Goal: Information Seeking & Learning: Check status

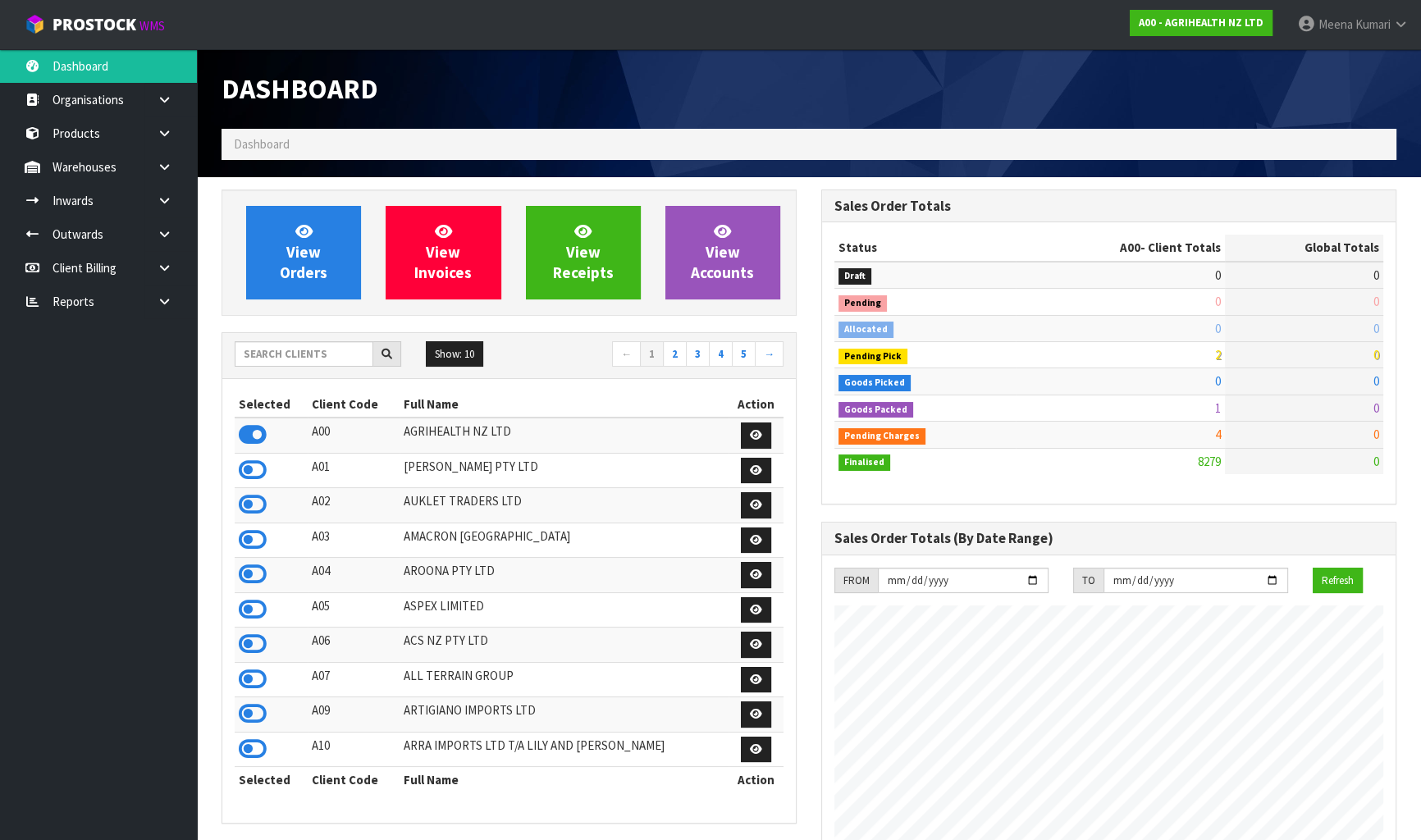
scroll to position [1241, 599]
click at [320, 361] on input "text" at bounding box center [304, 354] width 139 height 26
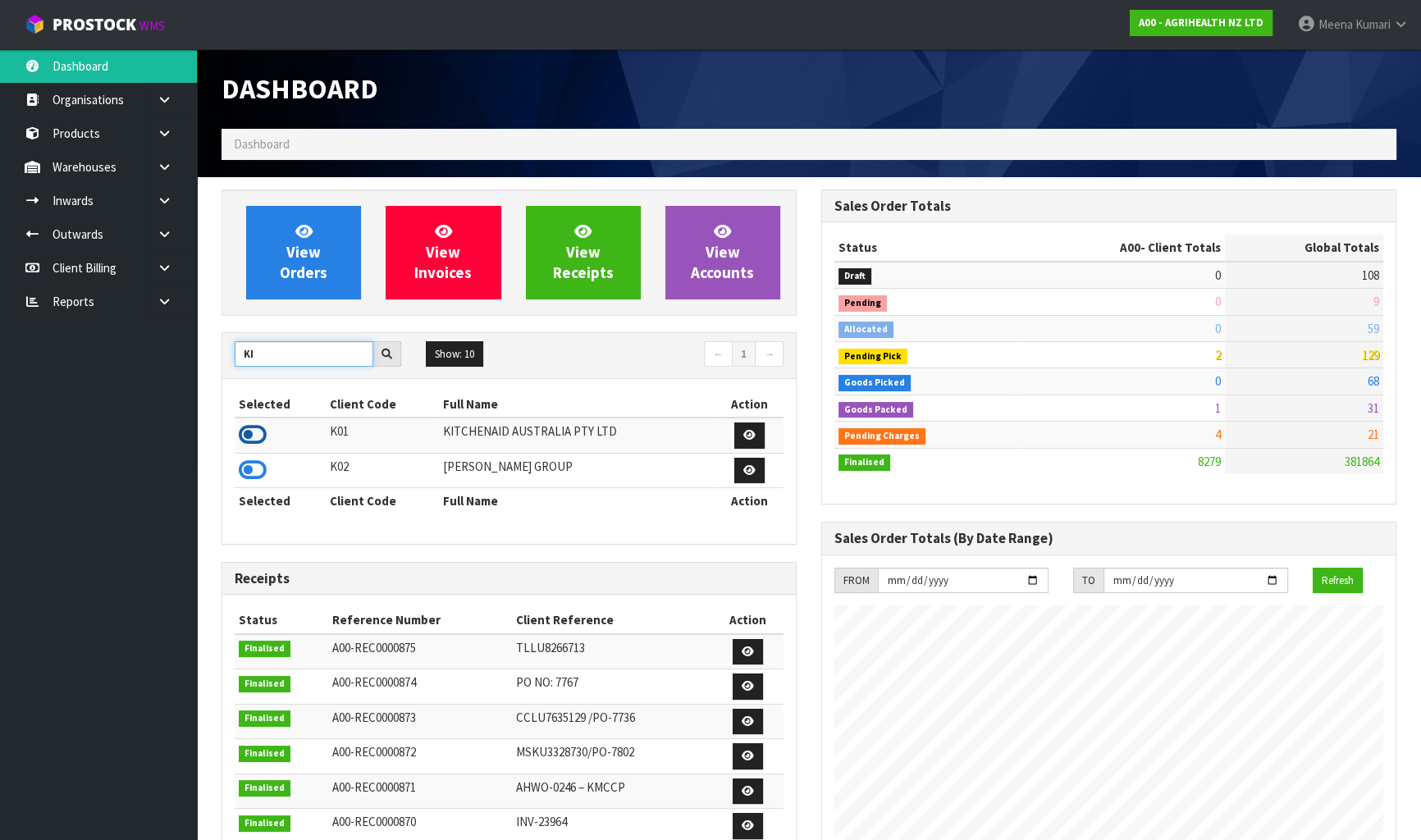
type input "KI"
click at [250, 427] on icon at bounding box center [252, 435] width 28 height 25
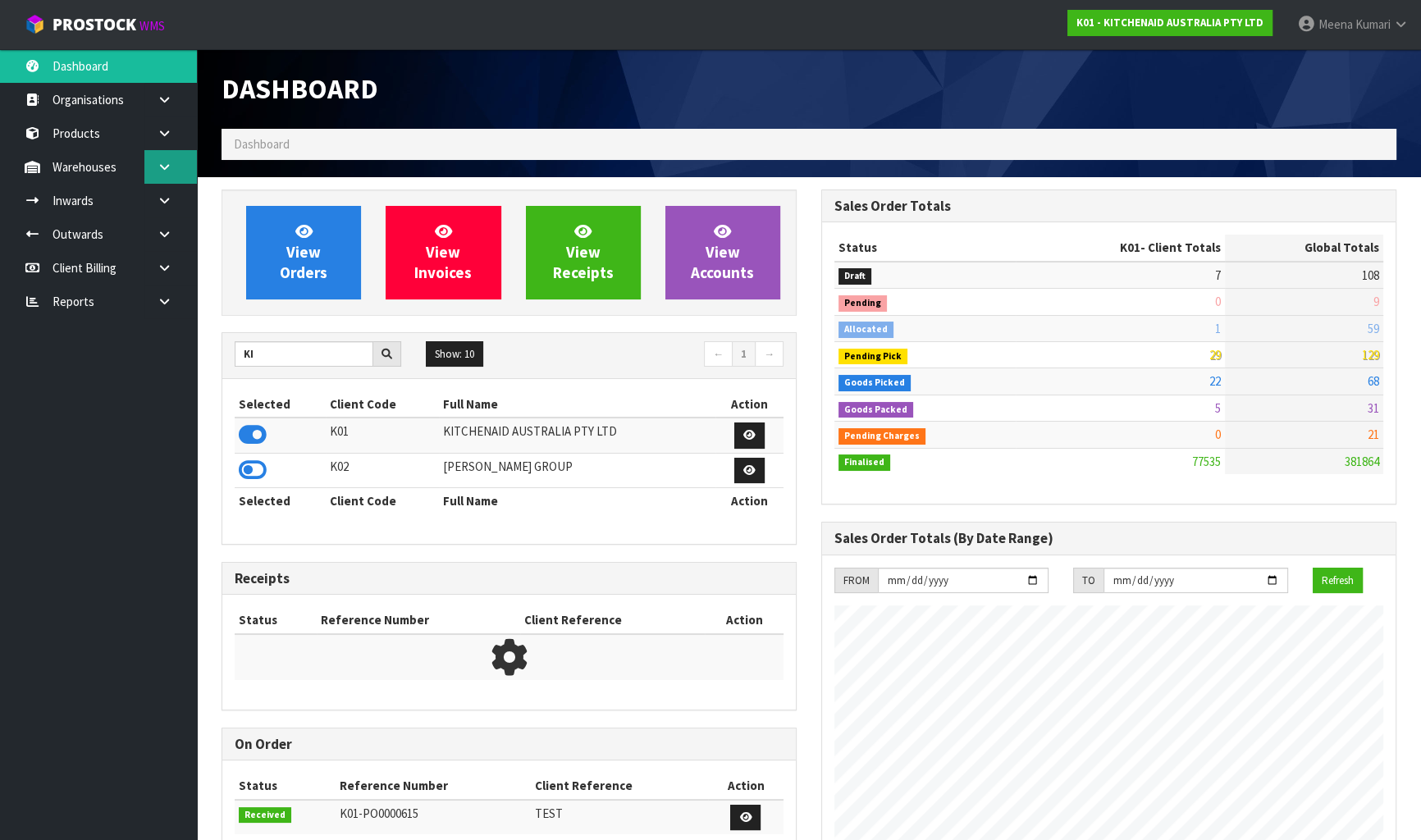
click at [166, 167] on icon at bounding box center [164, 166] width 15 height 12
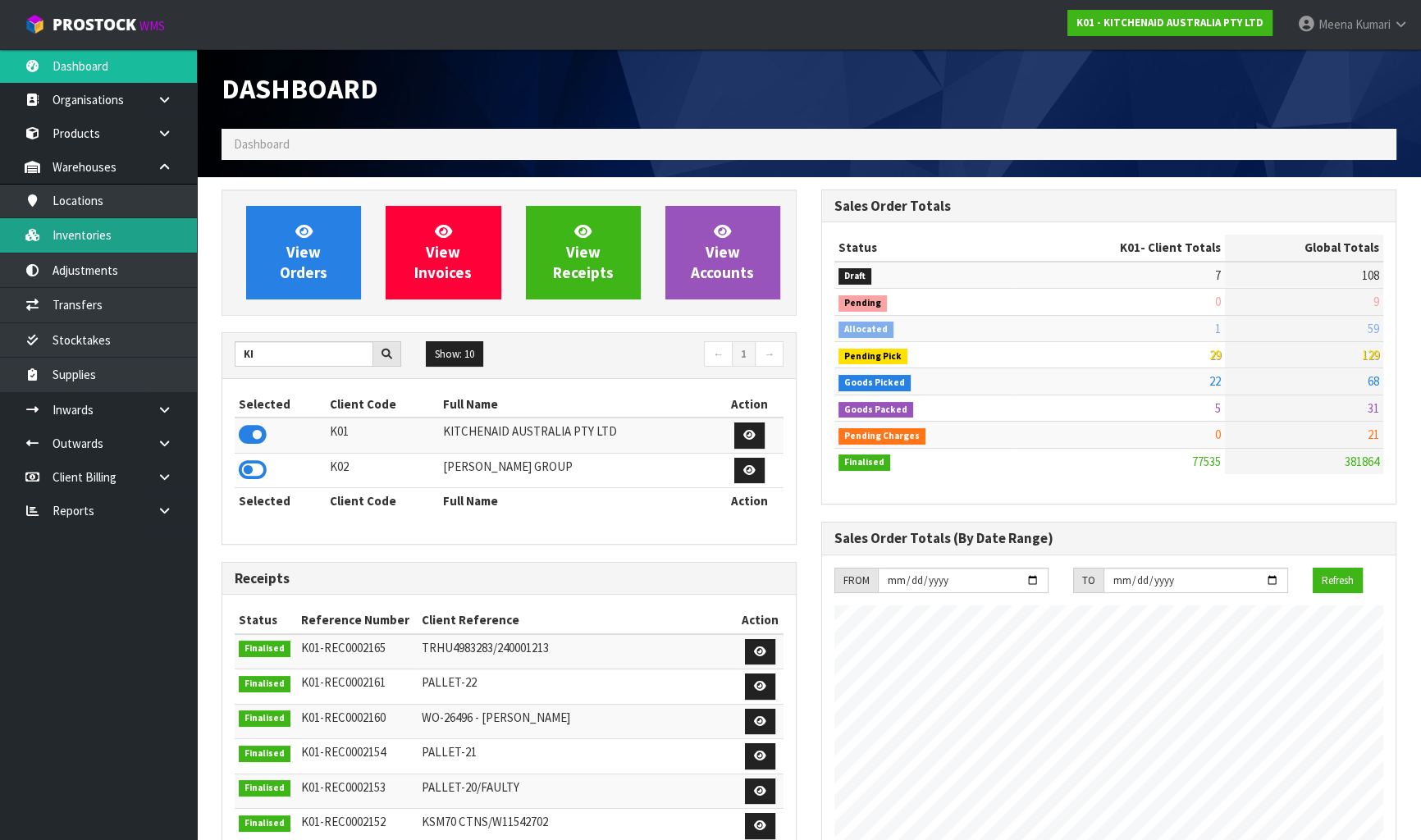
click at [151, 230] on link "Inventories" at bounding box center [98, 234] width 196 height 33
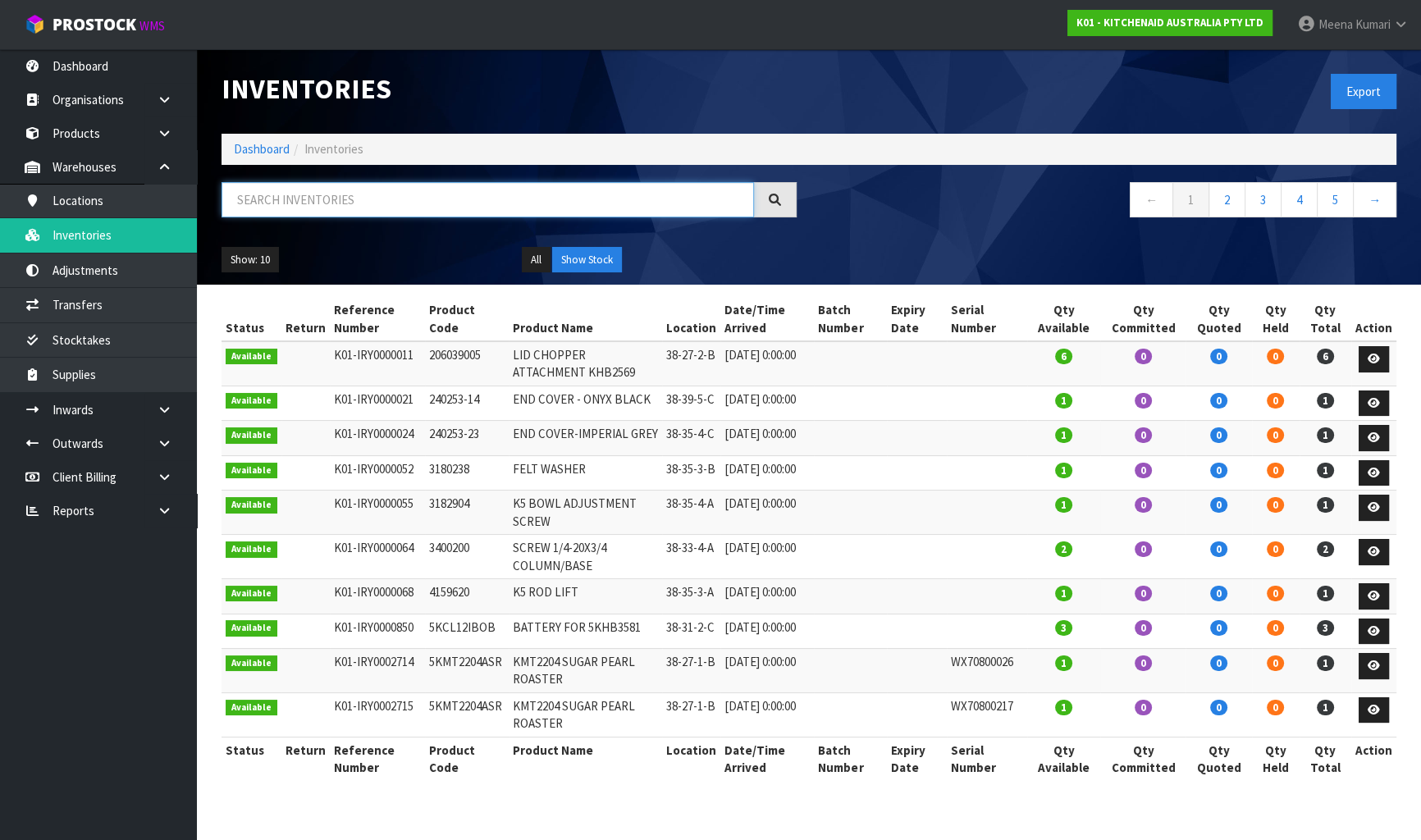
click at [624, 215] on input "text" at bounding box center [487, 199] width 533 height 35
paste input "5KSM195PSAAC"
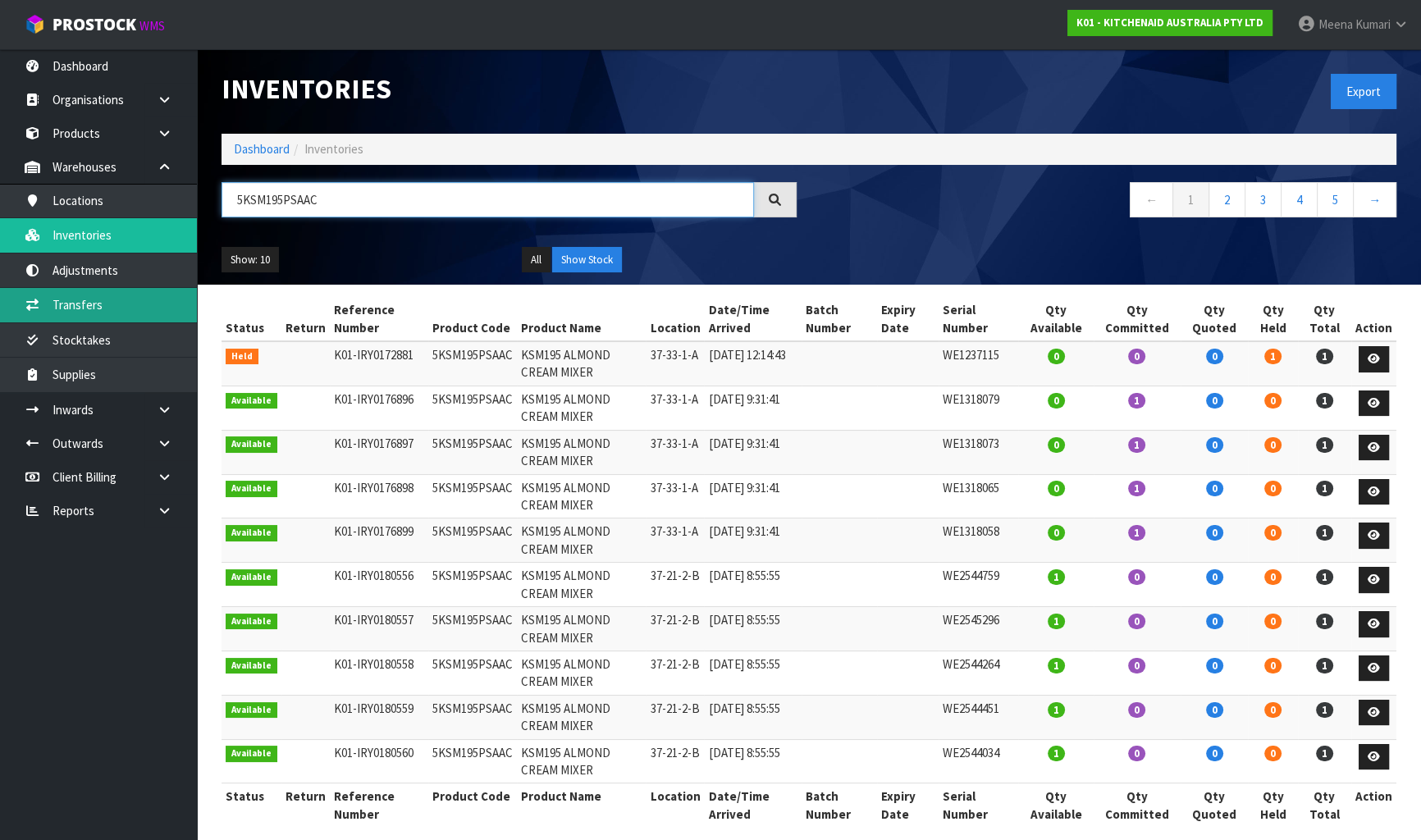
type input "5KSM195PSAAC"
click at [77, 310] on link "Transfers" at bounding box center [98, 304] width 196 height 33
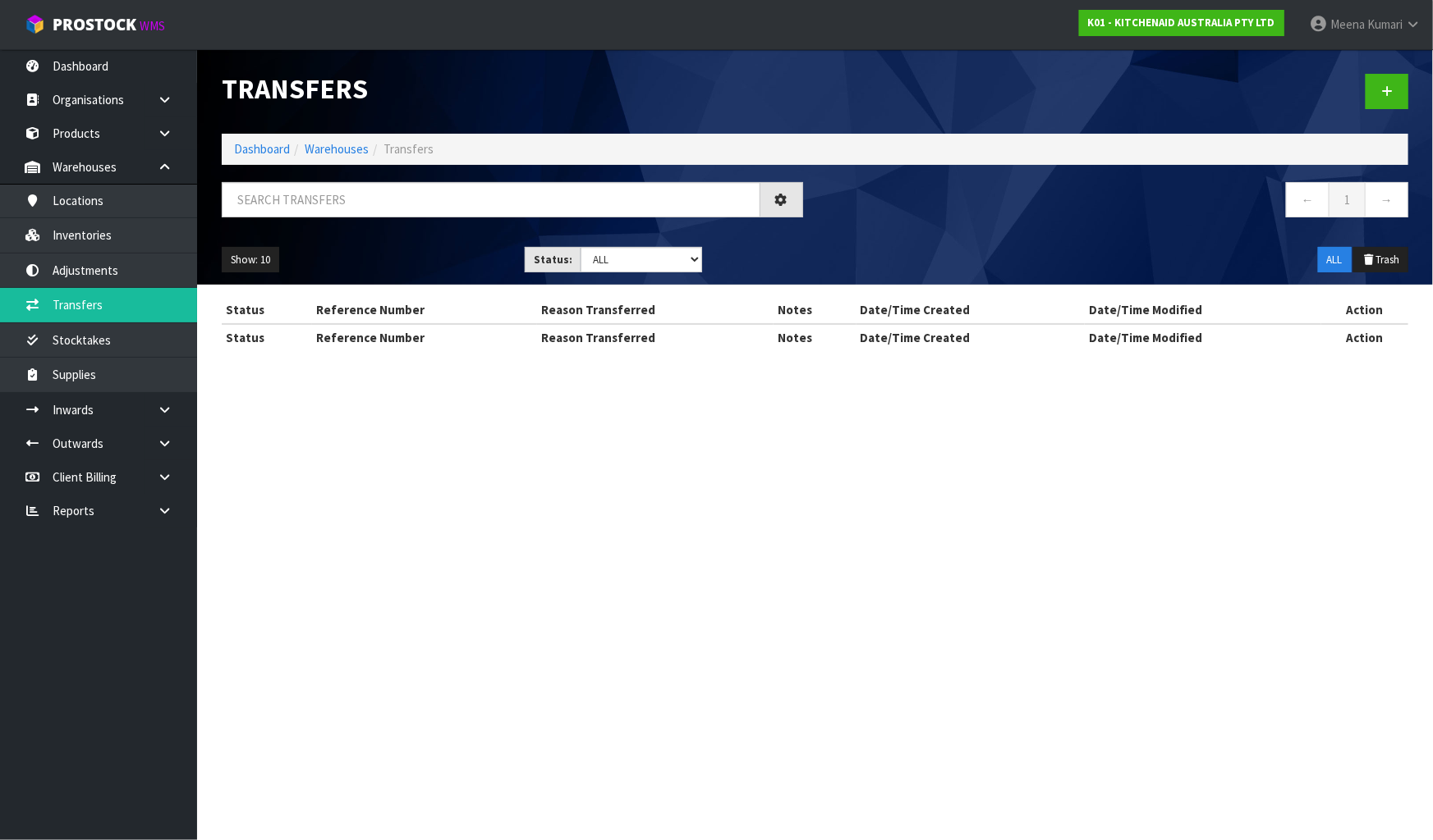
click at [458, 226] on div at bounding box center [512, 206] width 606 height 47
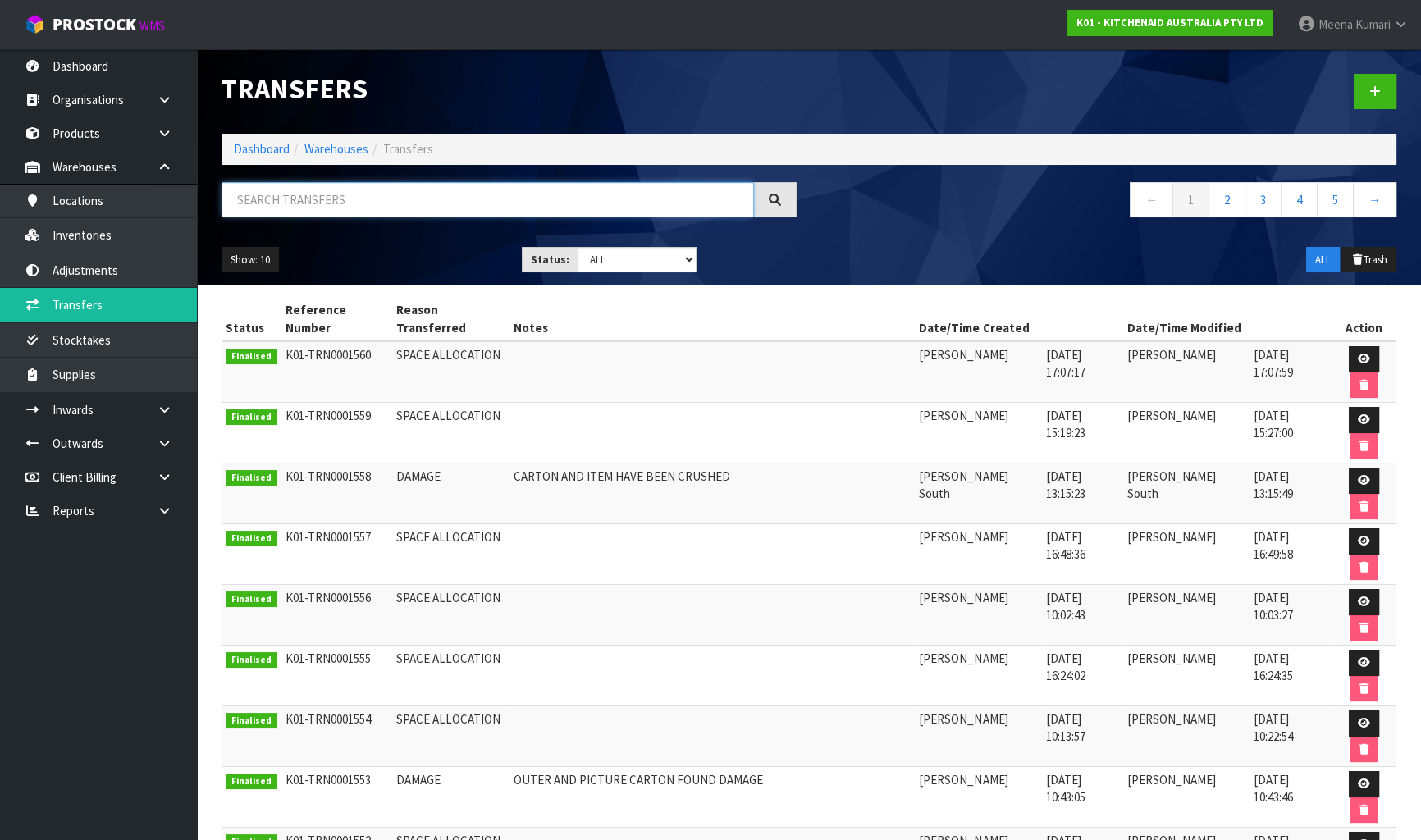
click at [427, 195] on input "text" at bounding box center [487, 199] width 533 height 35
paste input "5KSM195PSAAC"
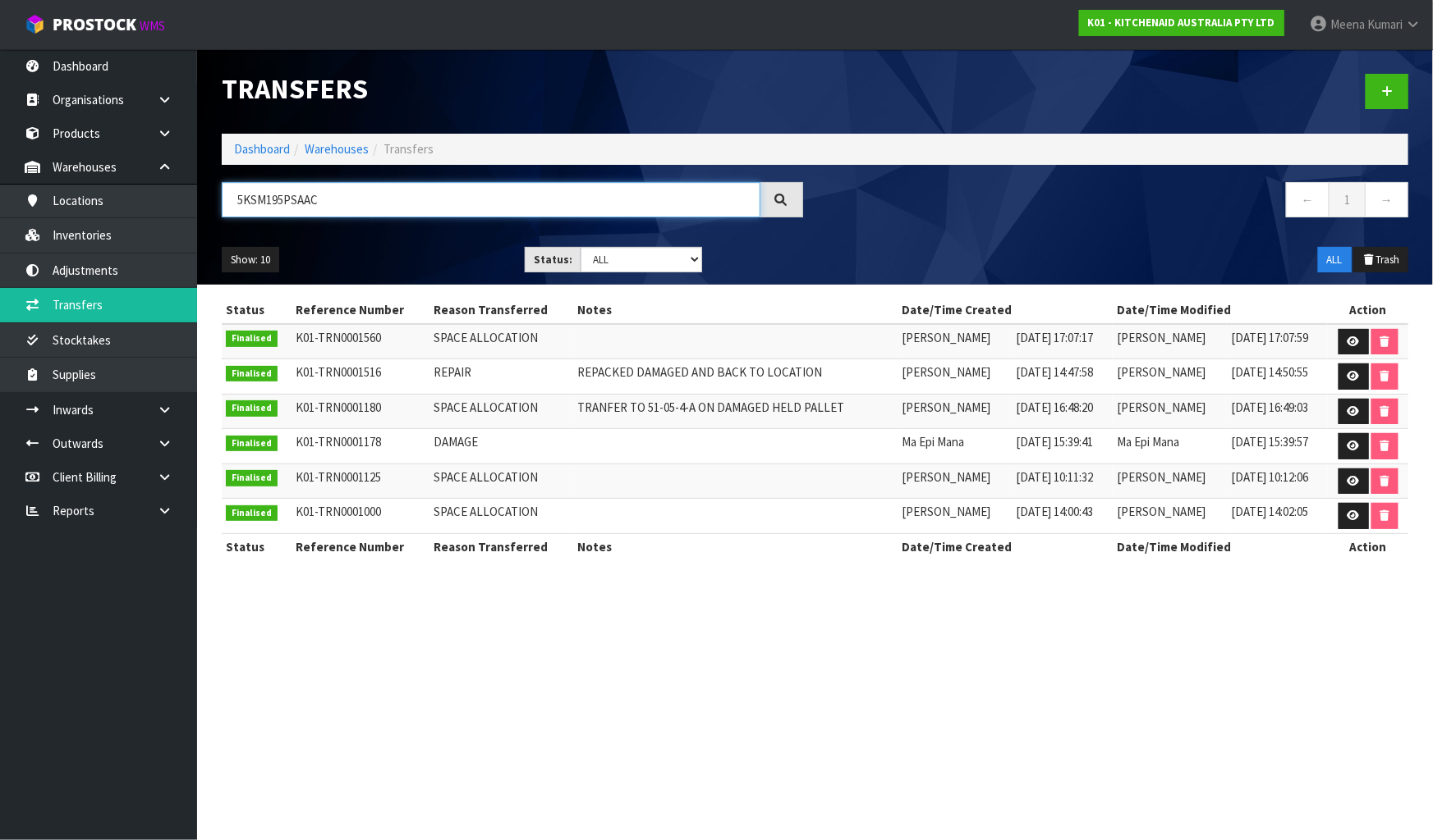
type input "5KSM195PSAAC"
click at [375, 234] on div "Show: 10 5 10 25 50 Status: Draft Pending Pick Goods Picked Finalised ALL ALL T…" at bounding box center [814, 260] width 1211 height 51
click at [1351, 326] on td at bounding box center [1367, 342] width 81 height 35
click at [1350, 345] on icon at bounding box center [1353, 341] width 12 height 10
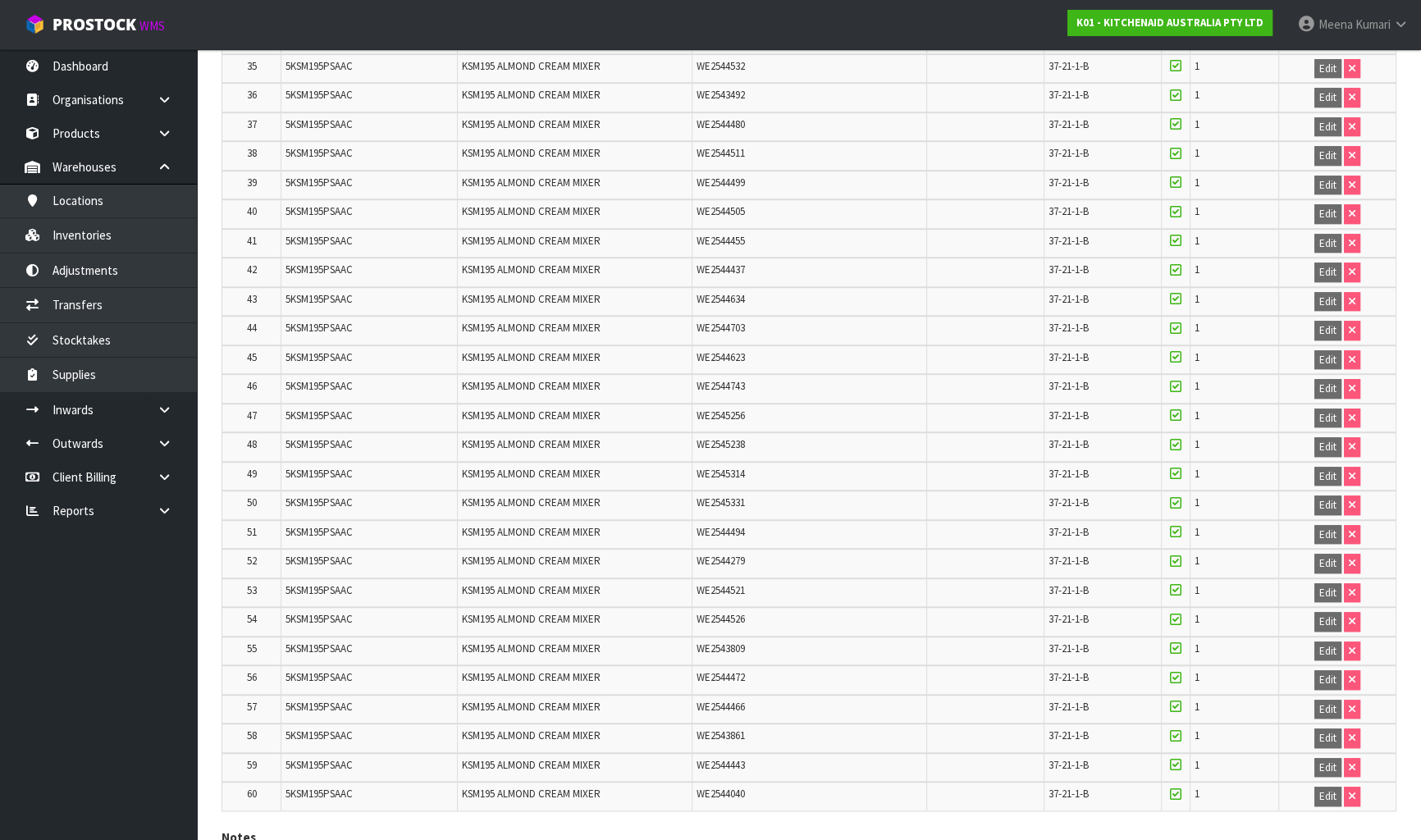
scroll to position [1474, 0]
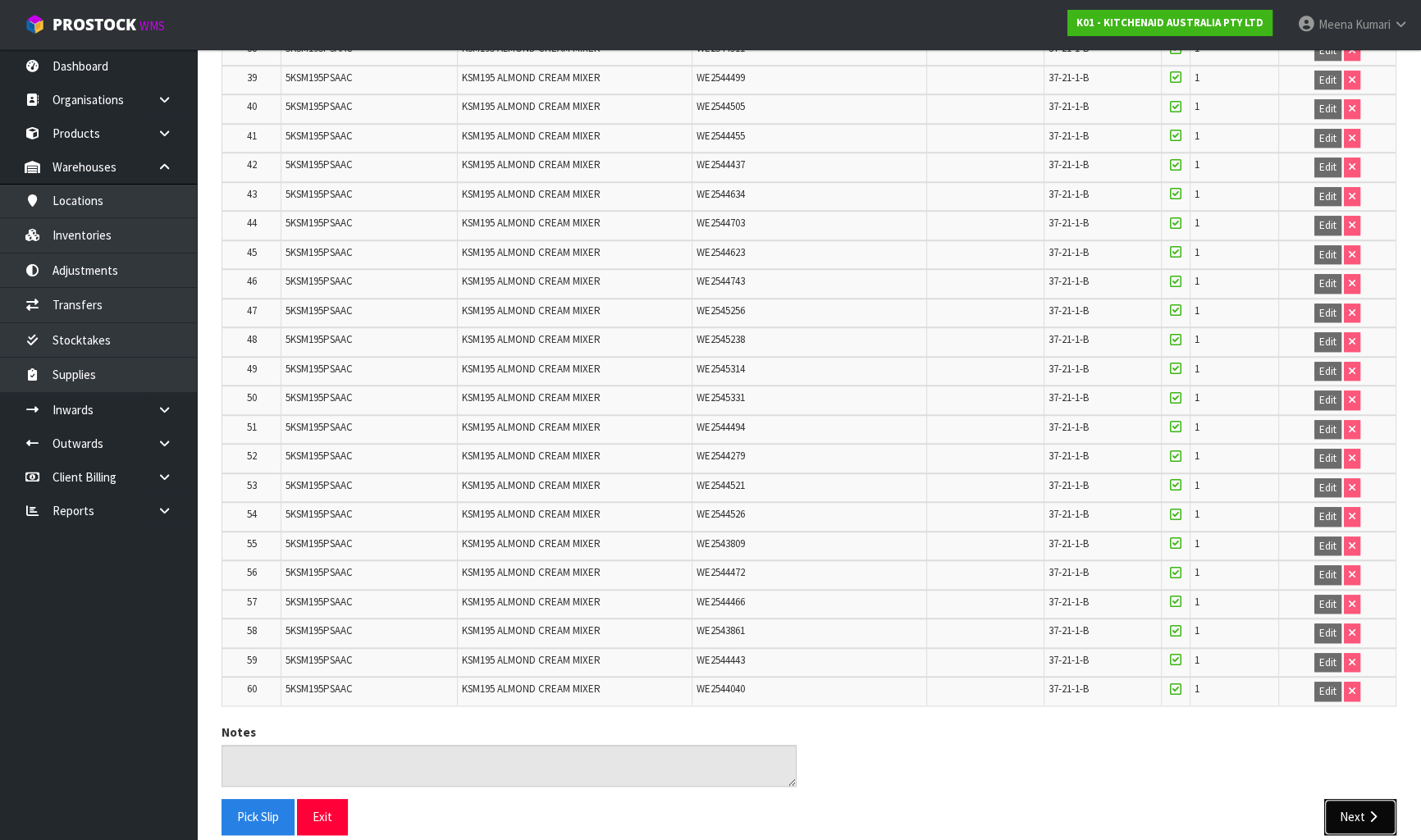
click at [1356, 799] on button "Next" at bounding box center [1360, 816] width 72 height 35
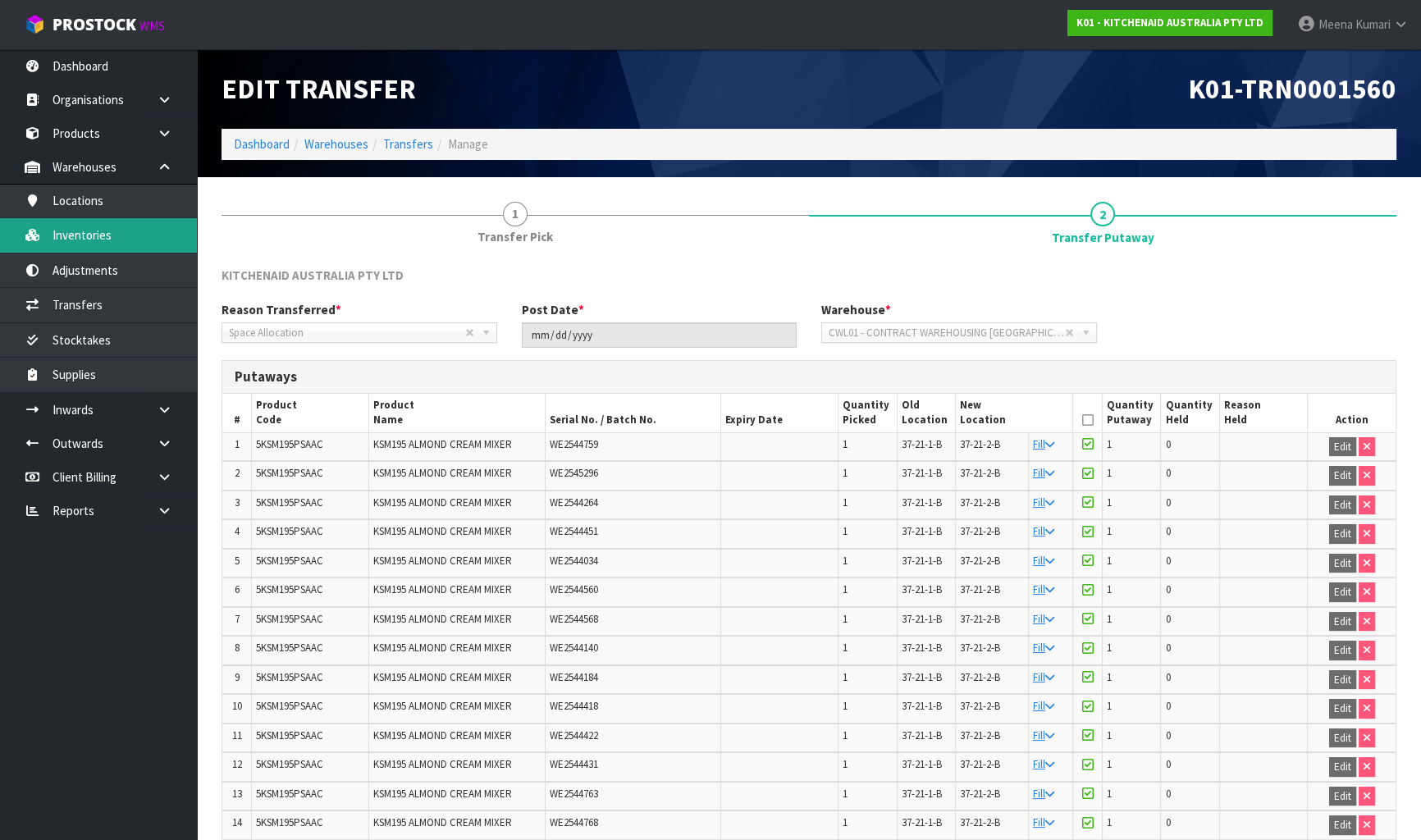
click at [146, 230] on link "Inventories" at bounding box center [98, 234] width 196 height 33
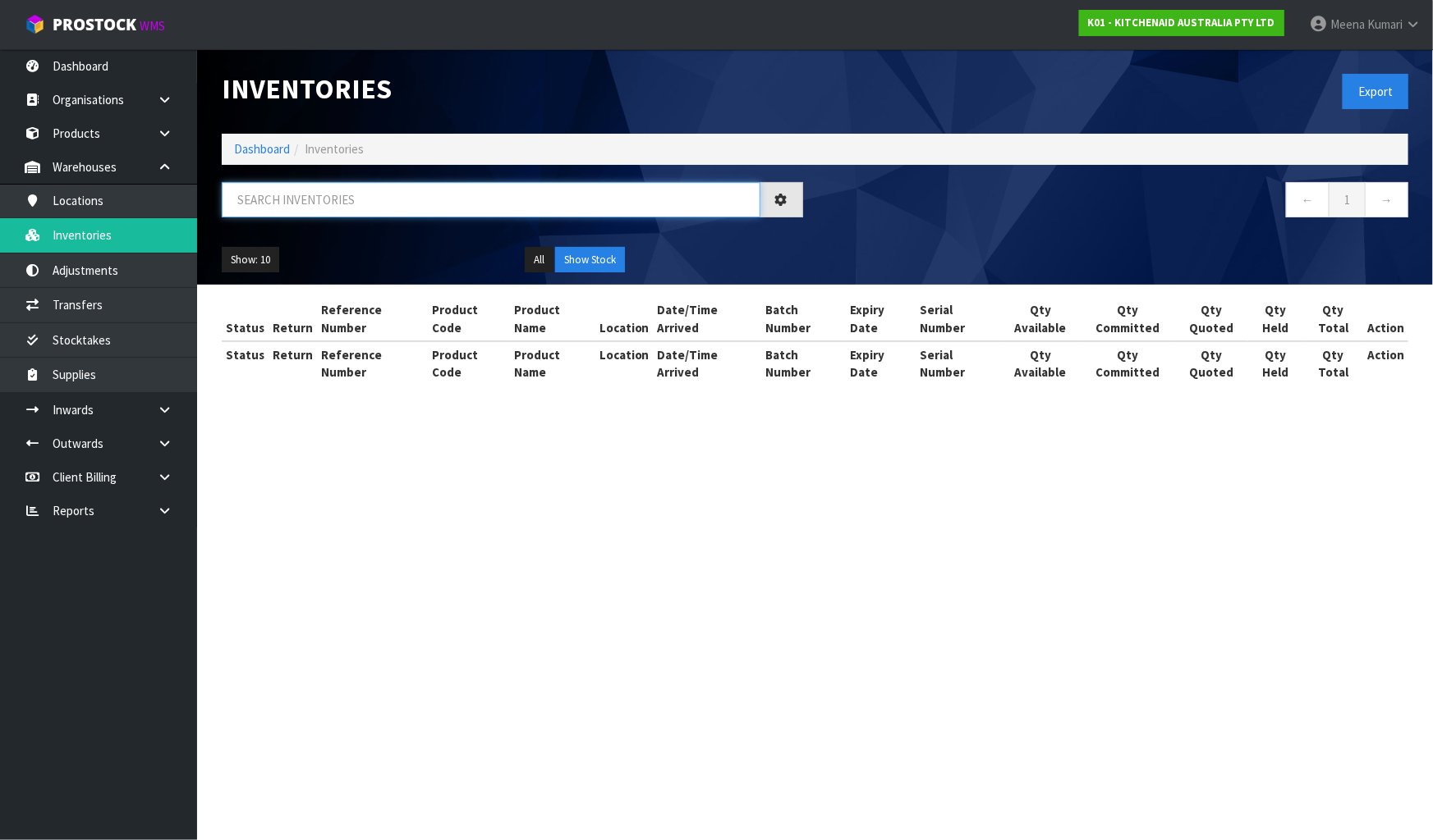
click at [368, 211] on input "text" at bounding box center [490, 199] width 538 height 35
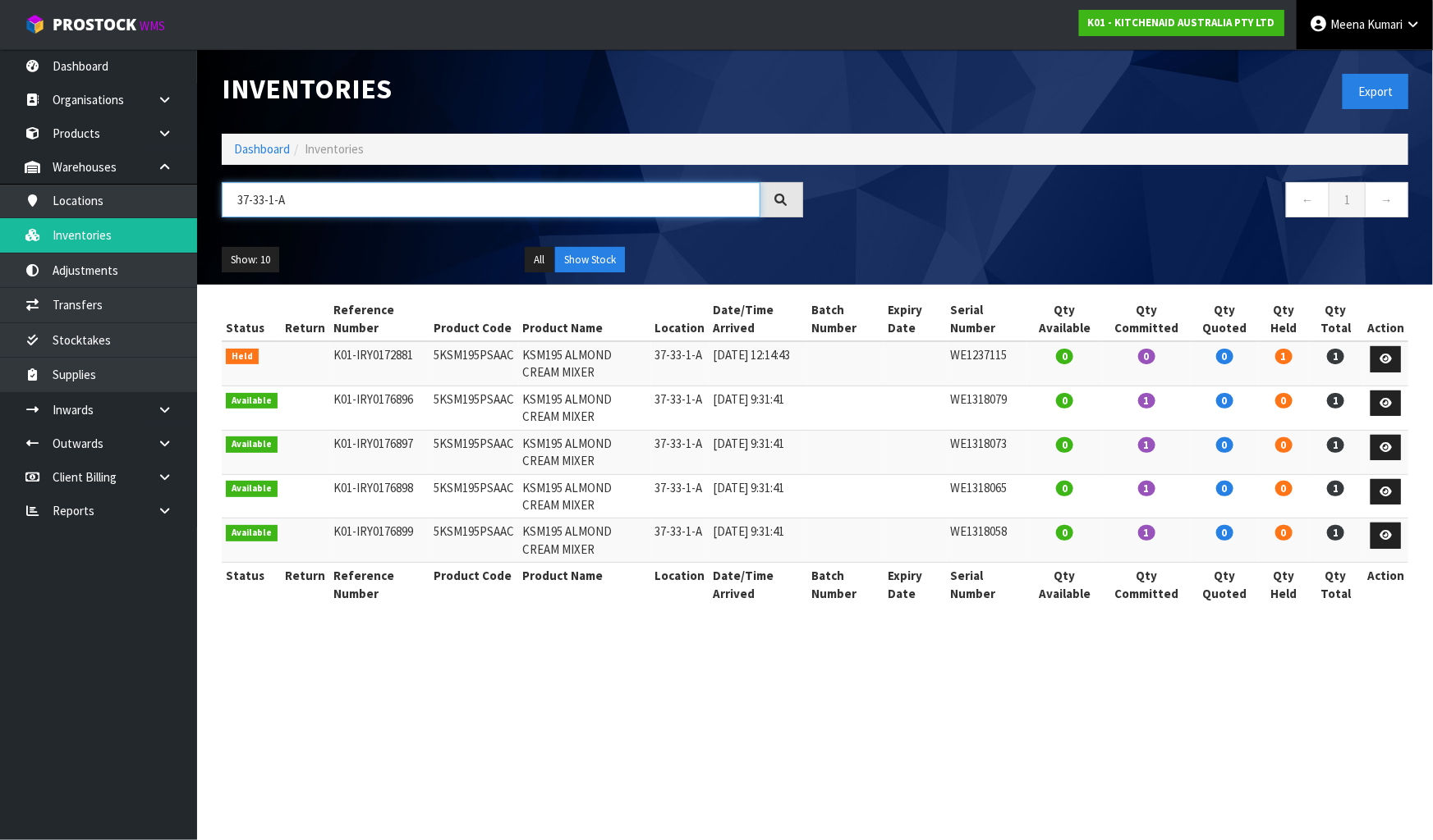
type input "37-33-1-A"
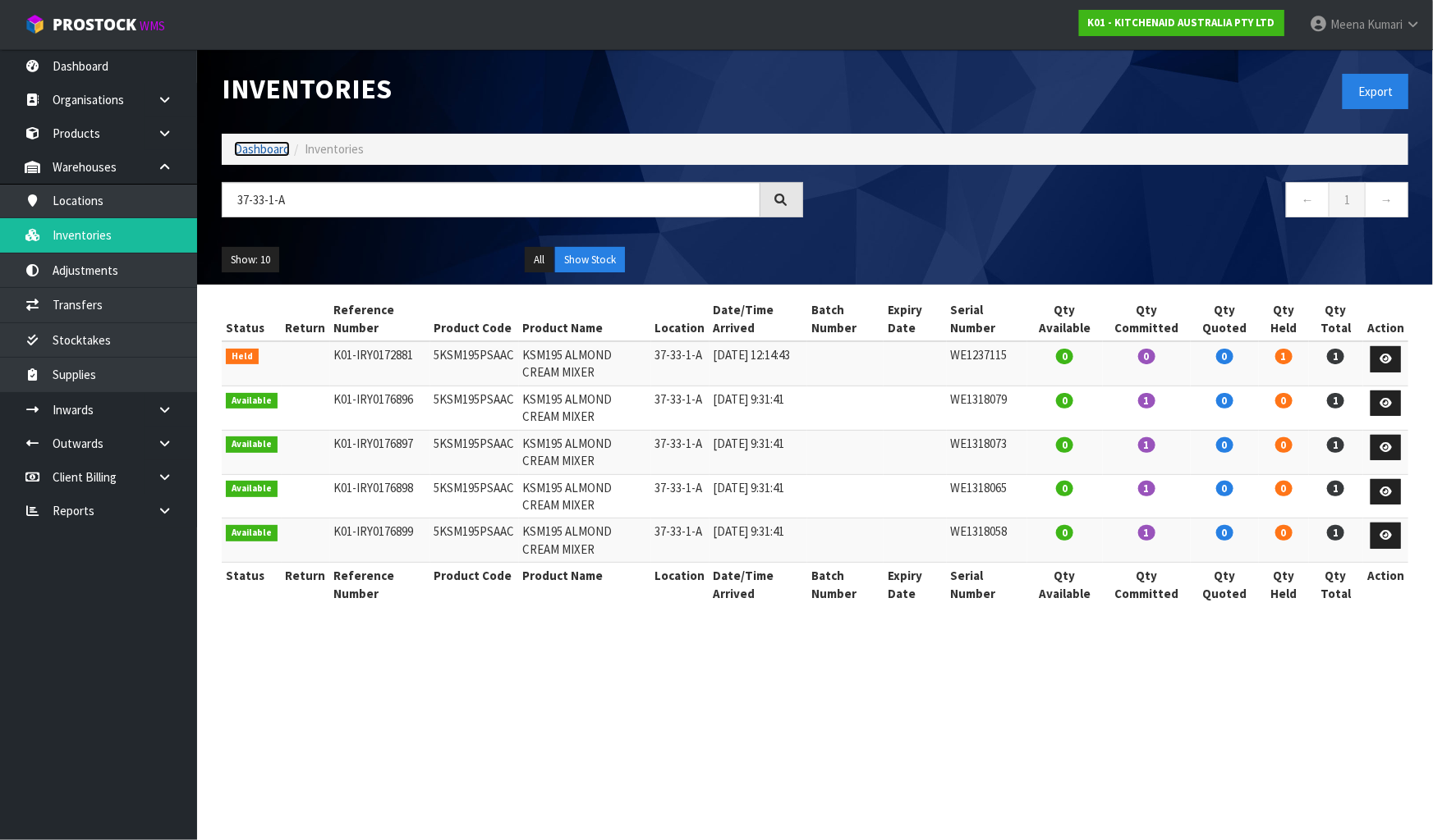
click at [280, 150] on link "Dashboard" at bounding box center [261, 149] width 56 height 15
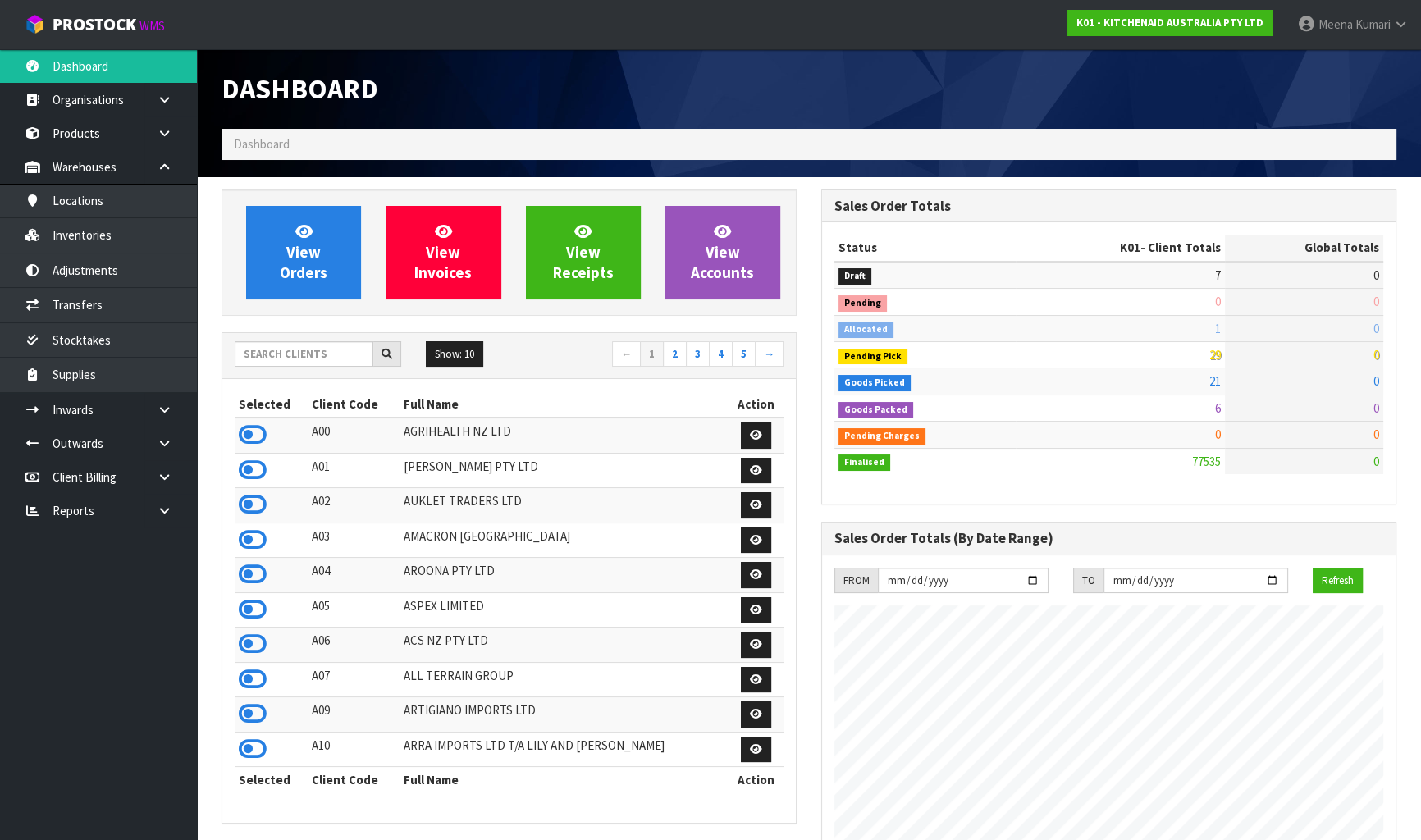
scroll to position [1241, 599]
click at [278, 358] on input "text" at bounding box center [304, 354] width 139 height 26
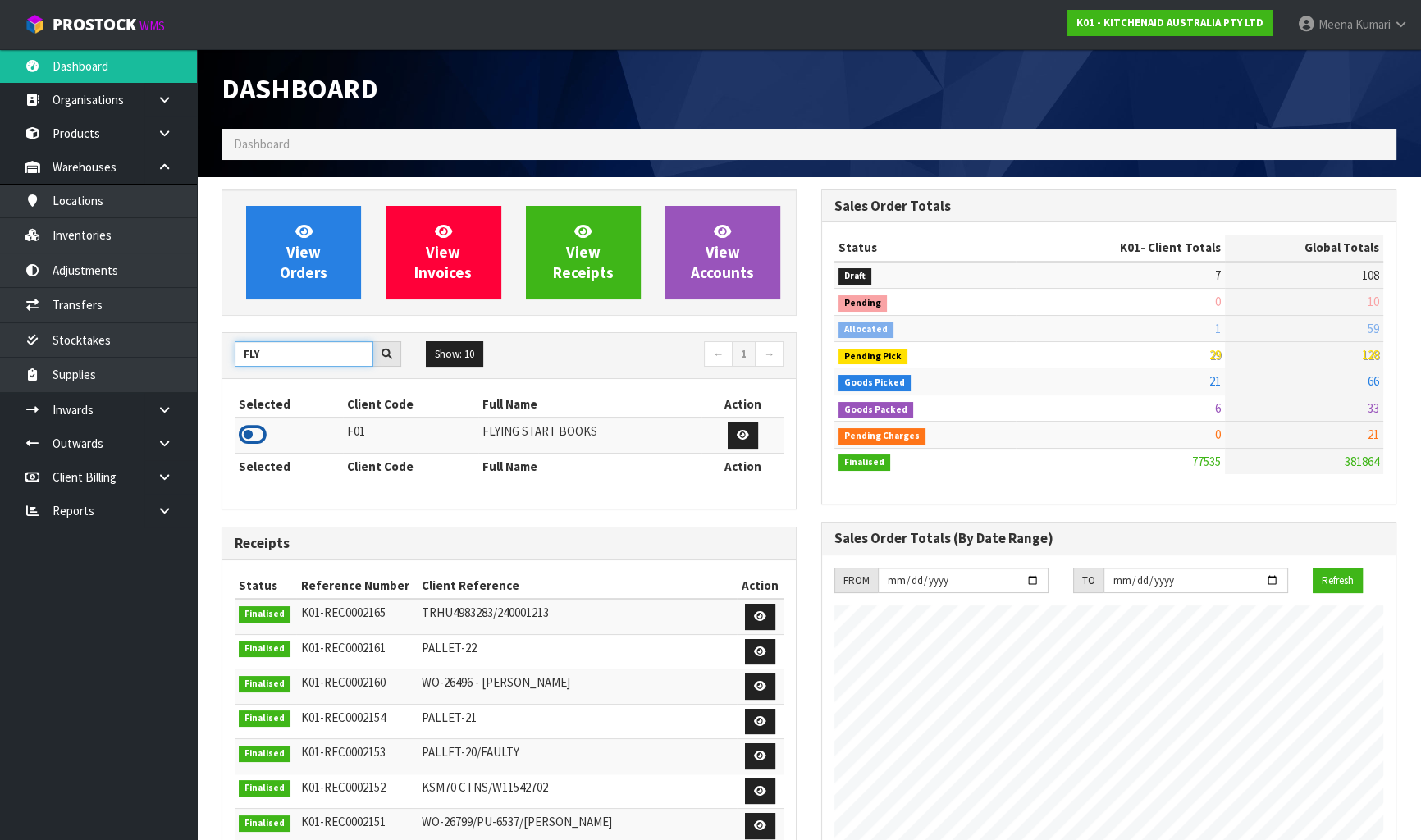
type input "FLY"
click at [255, 433] on icon at bounding box center [252, 435] width 28 height 25
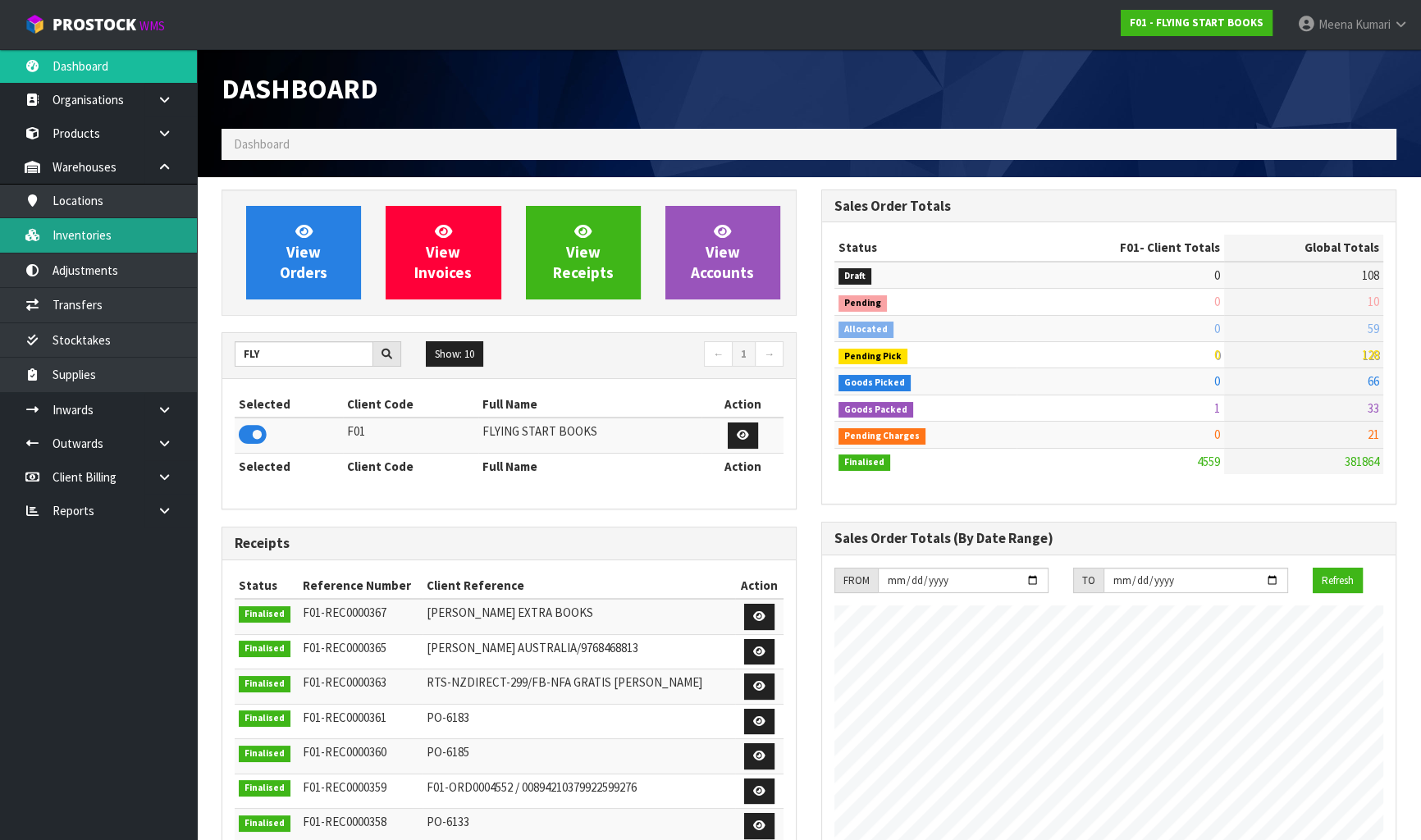
scroll to position [1028, 599]
click at [117, 242] on link "Inventories" at bounding box center [98, 234] width 196 height 33
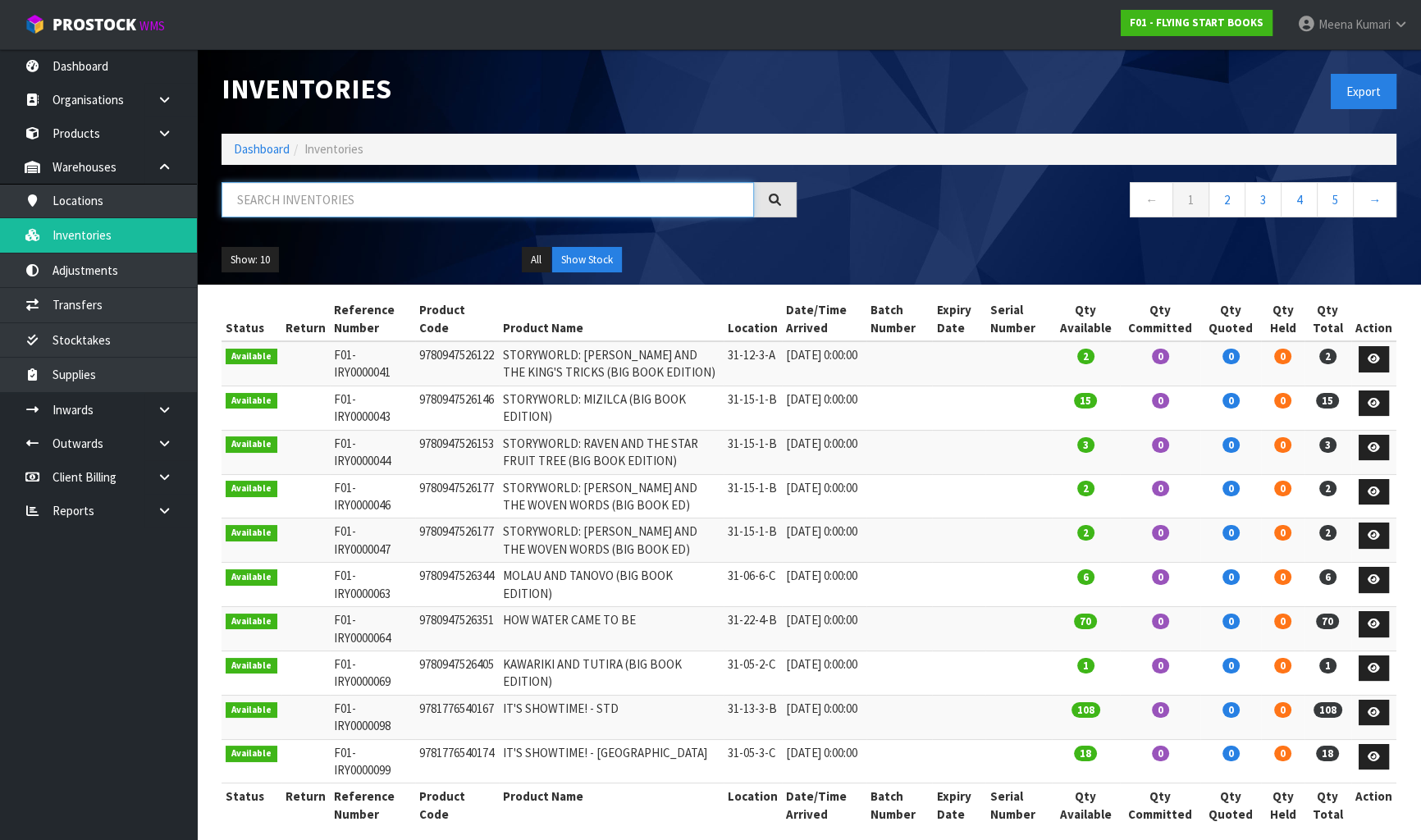
click at [433, 204] on input "text" at bounding box center [487, 199] width 533 height 35
paste input "9781877419881"
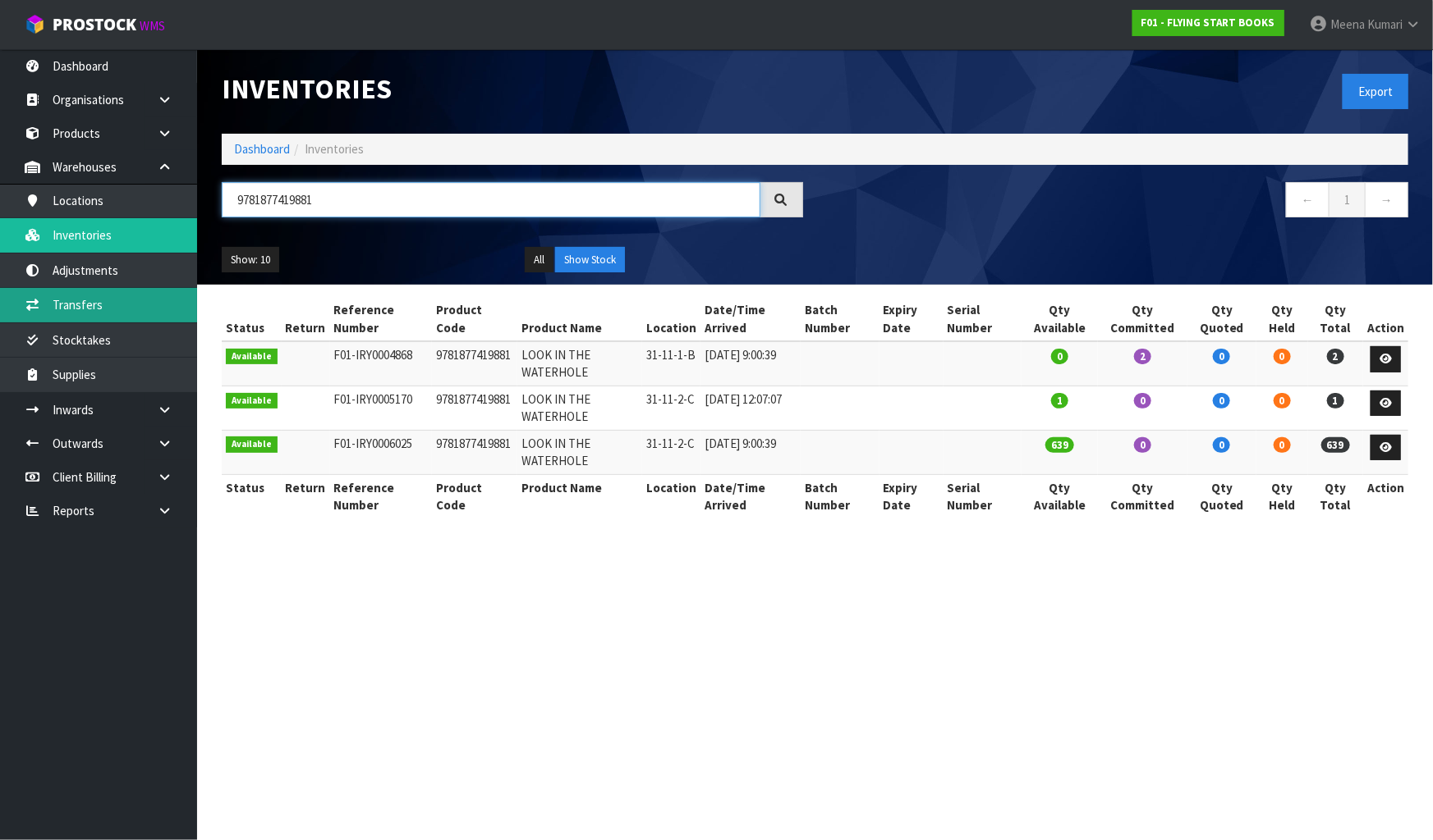
type input "9781877419881"
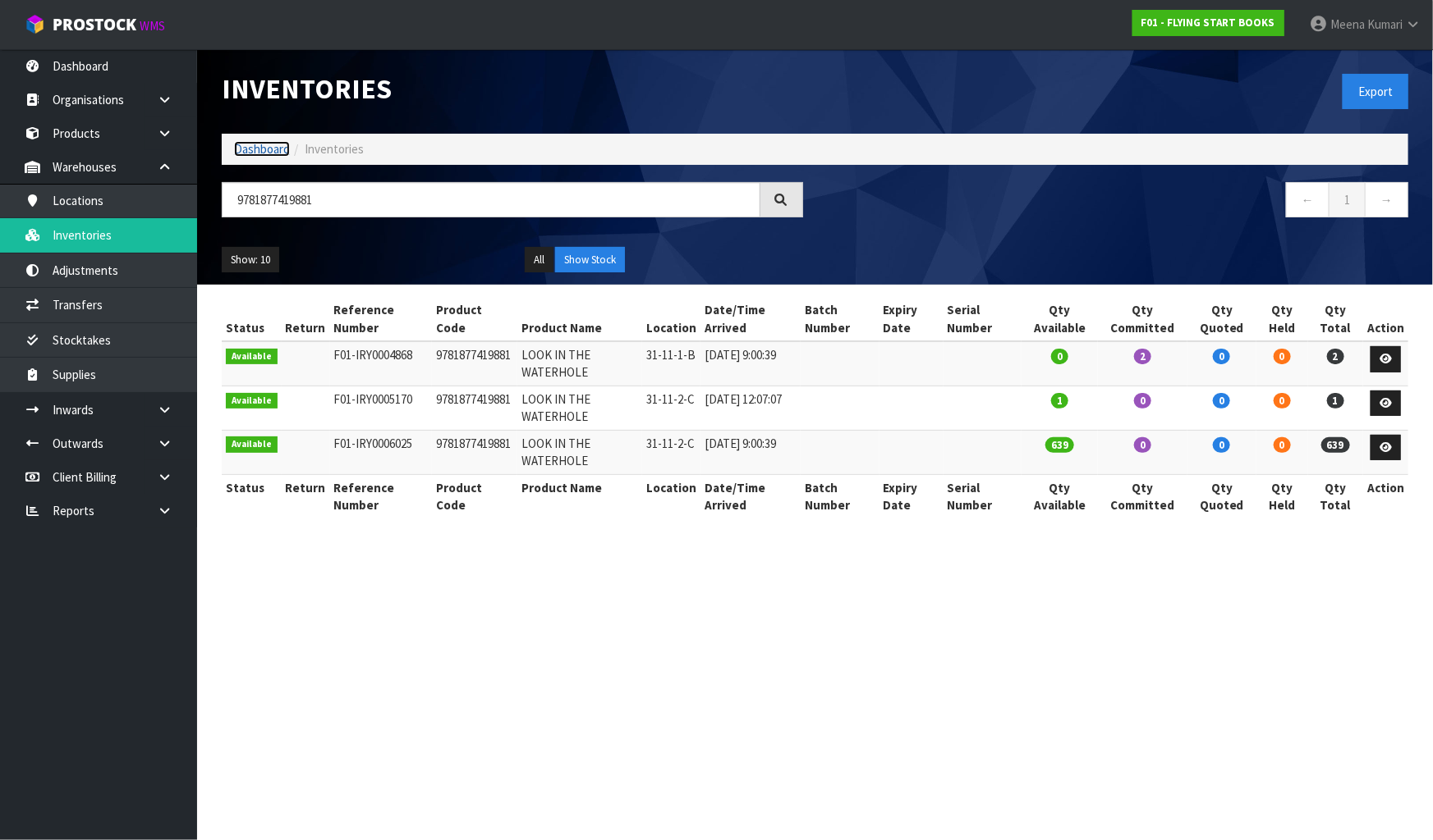
click at [264, 141] on link "Dashboard" at bounding box center [261, 149] width 56 height 15
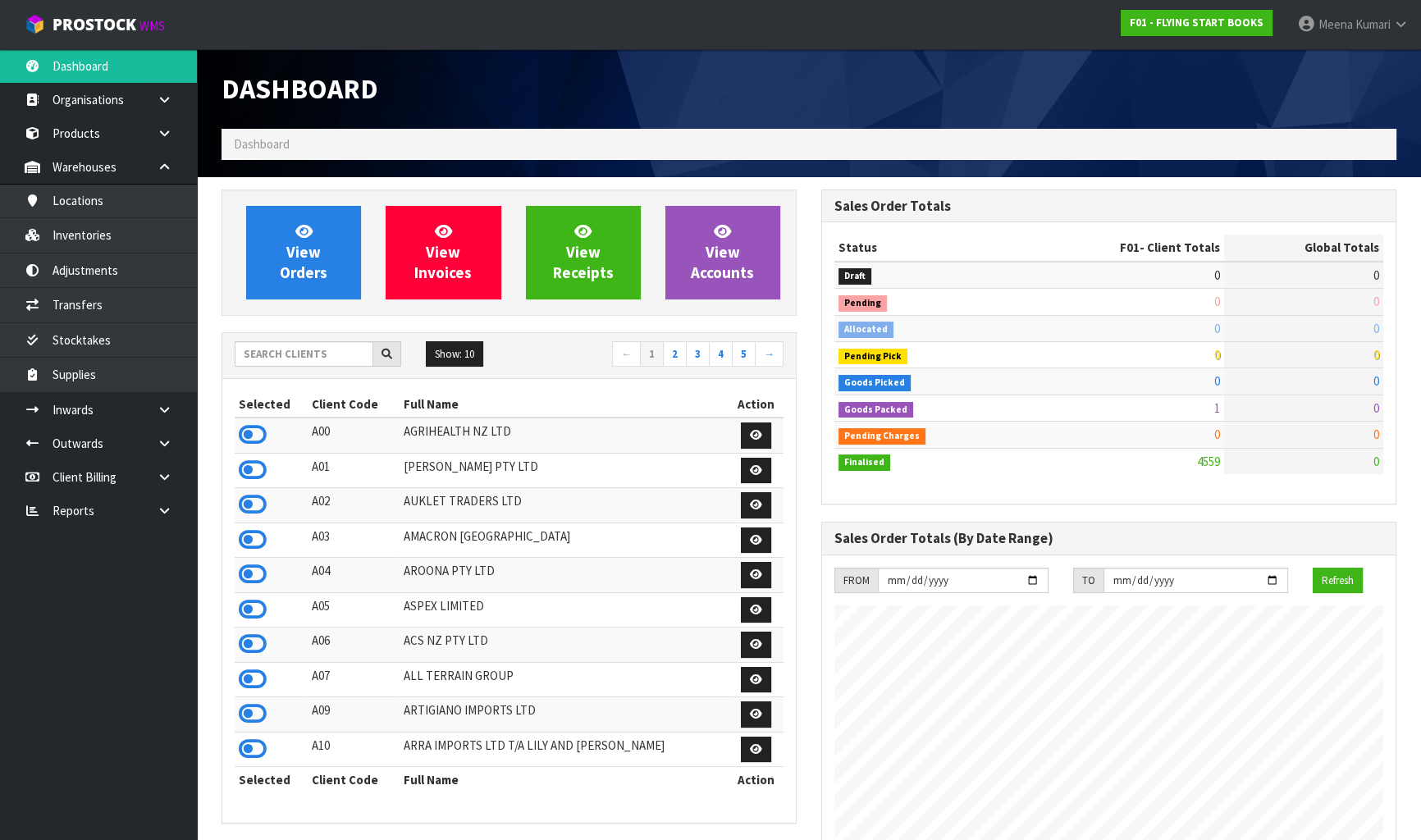
scroll to position [1028, 599]
click at [294, 360] on input "text" at bounding box center [304, 354] width 139 height 26
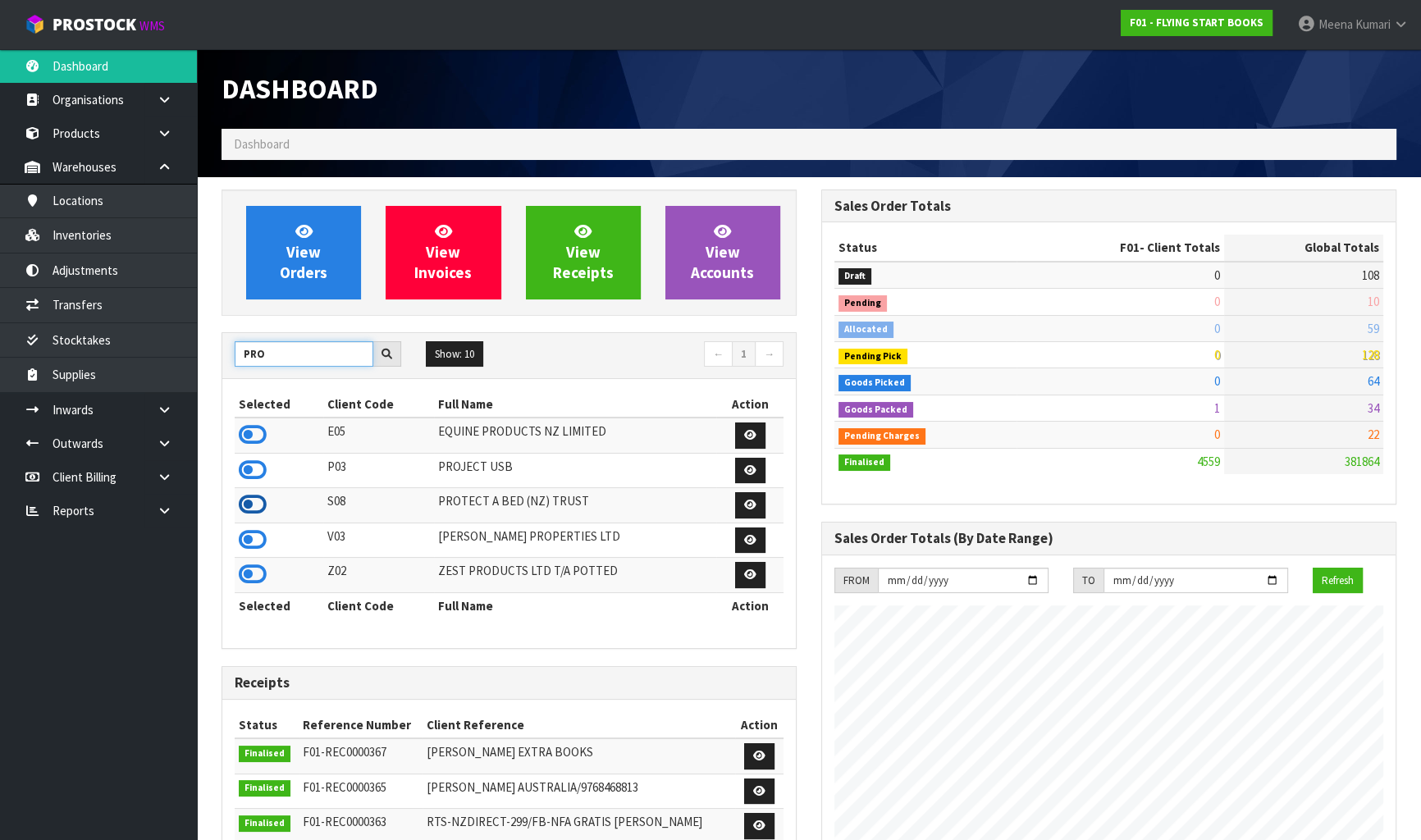
type input "PRO"
click at [251, 507] on icon at bounding box center [252, 505] width 28 height 25
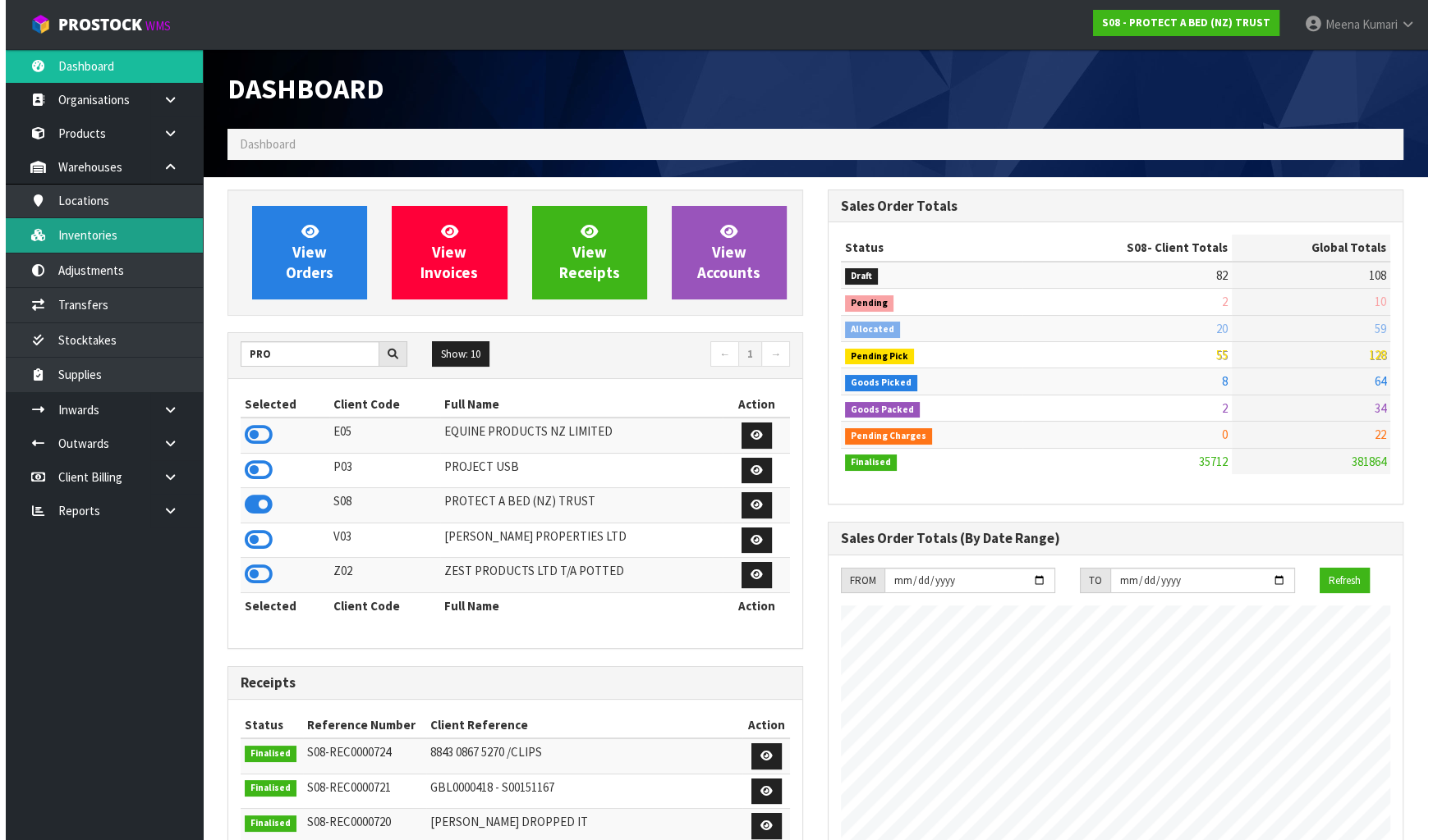
scroll to position [1294, 599]
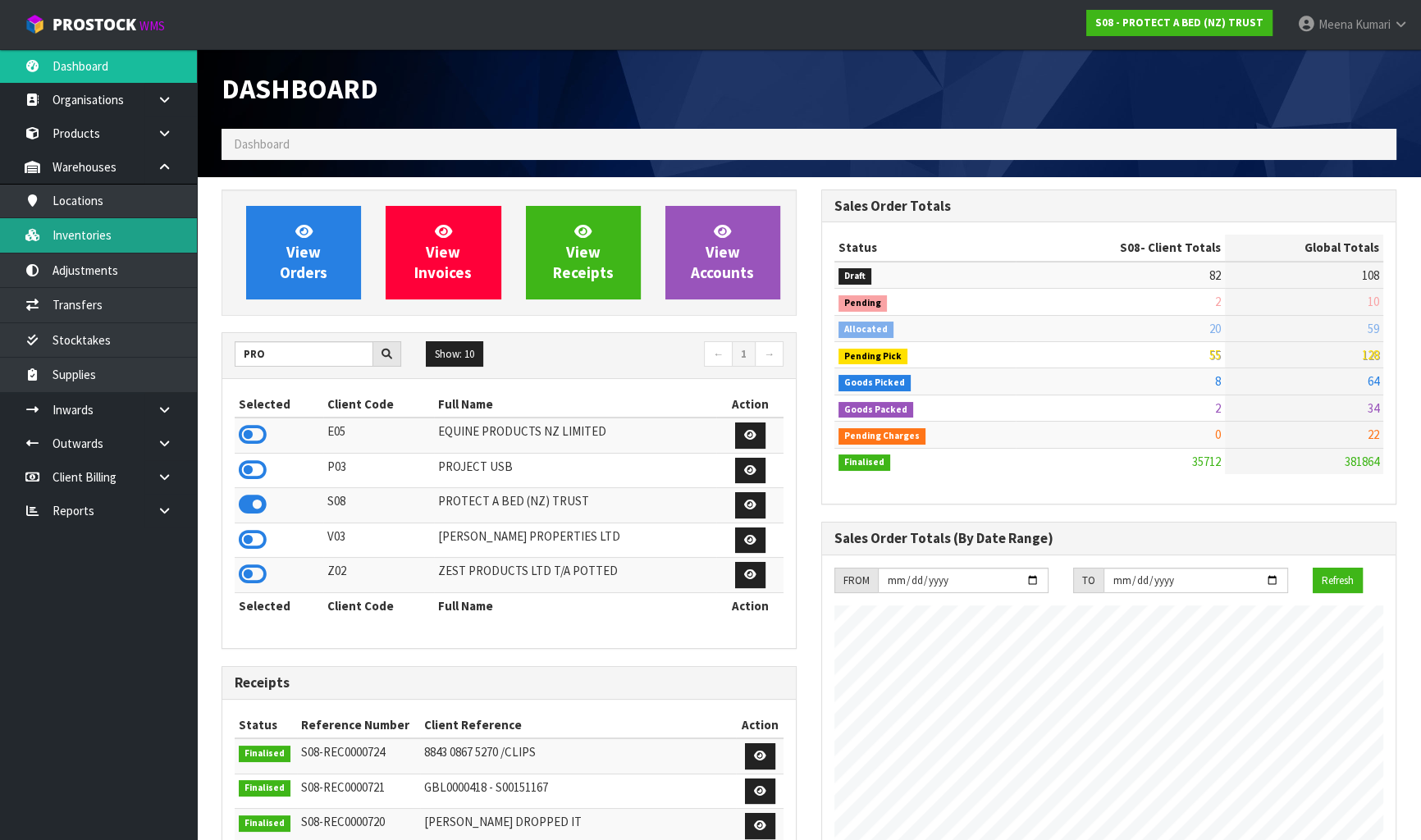
click at [151, 230] on link "Inventories" at bounding box center [98, 234] width 196 height 33
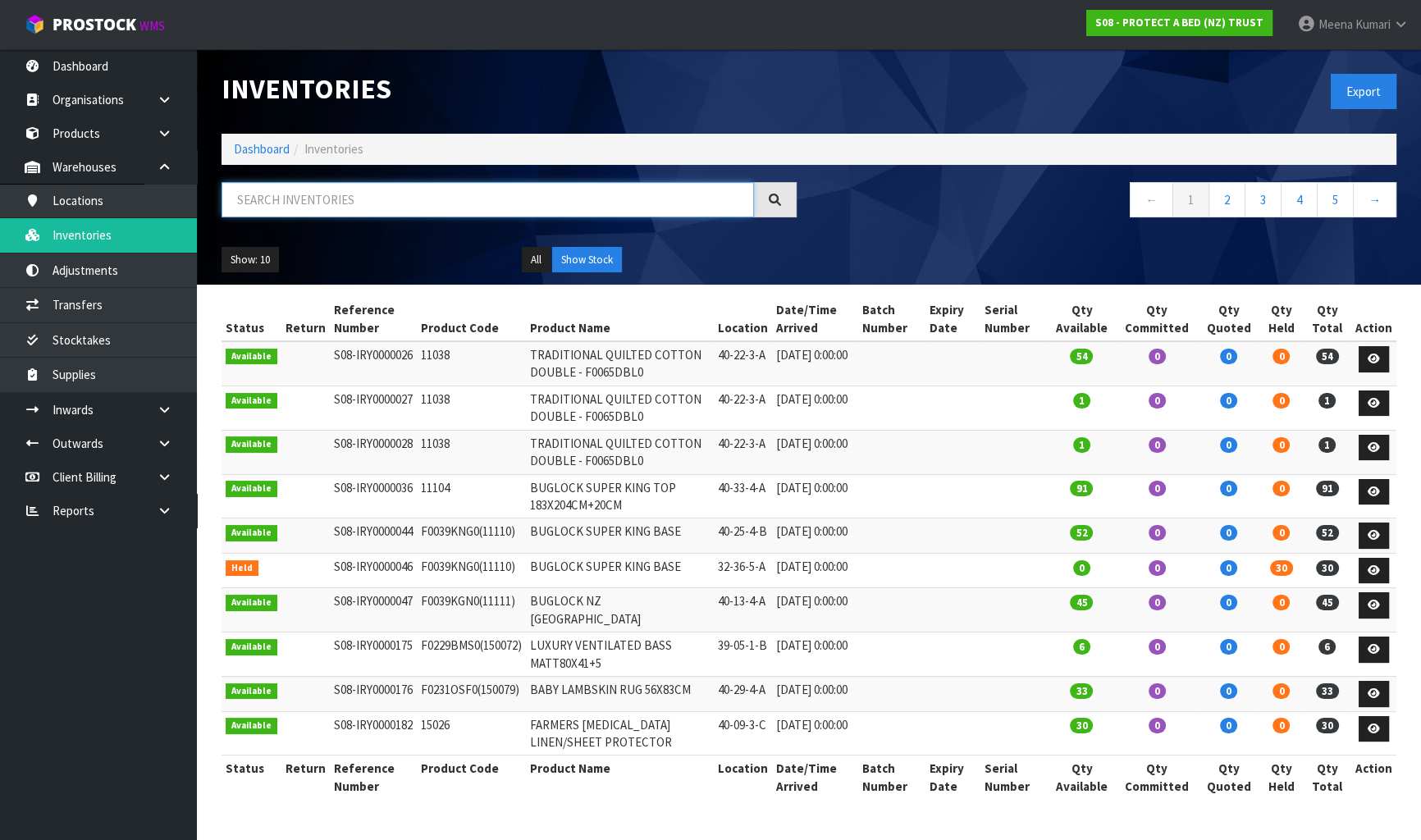
click at [327, 205] on input "text" at bounding box center [487, 199] width 533 height 35
paste input "F0589KGN0"
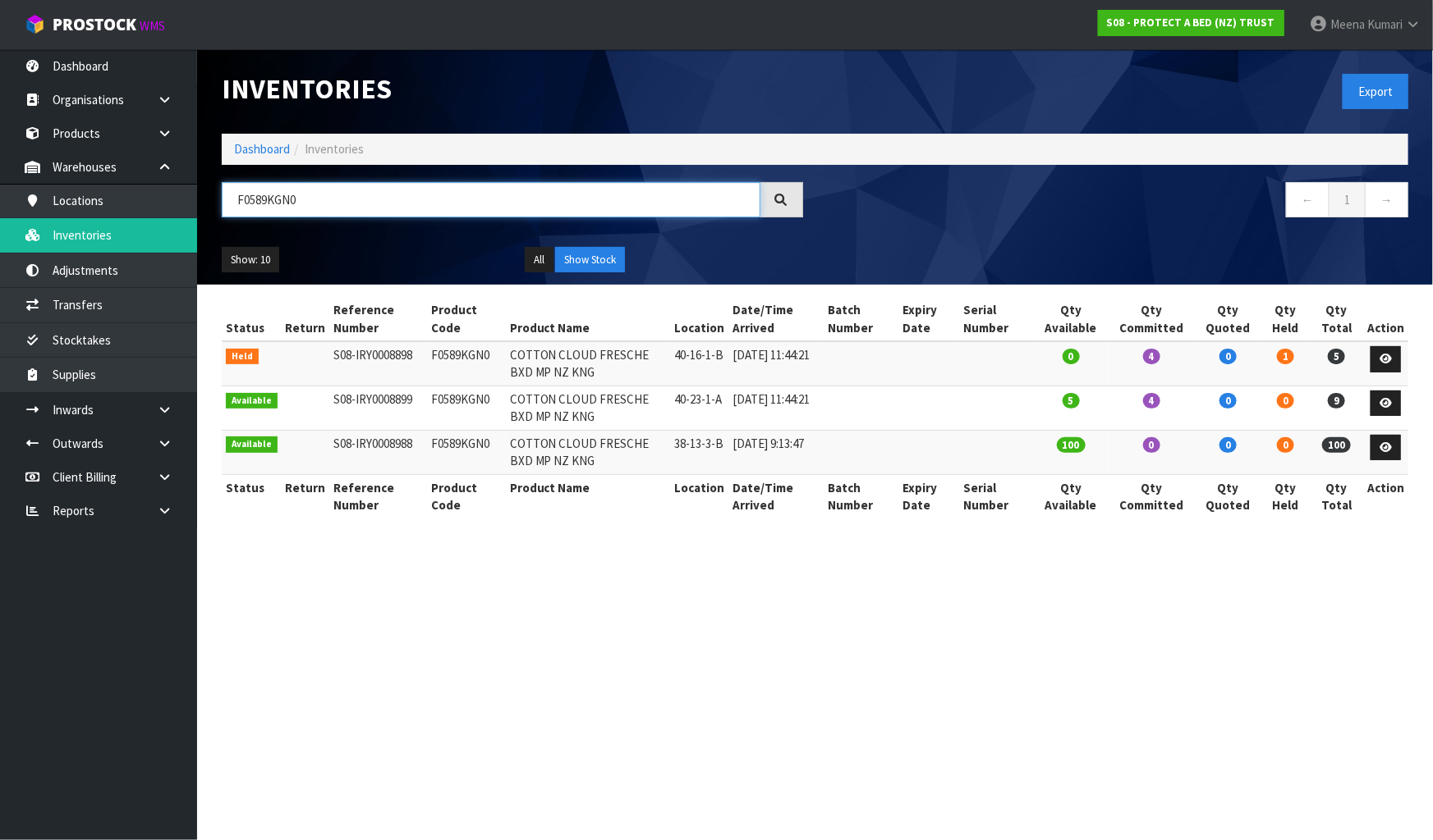
type input "F0589KGN0"
